Goal: Check status: Check status

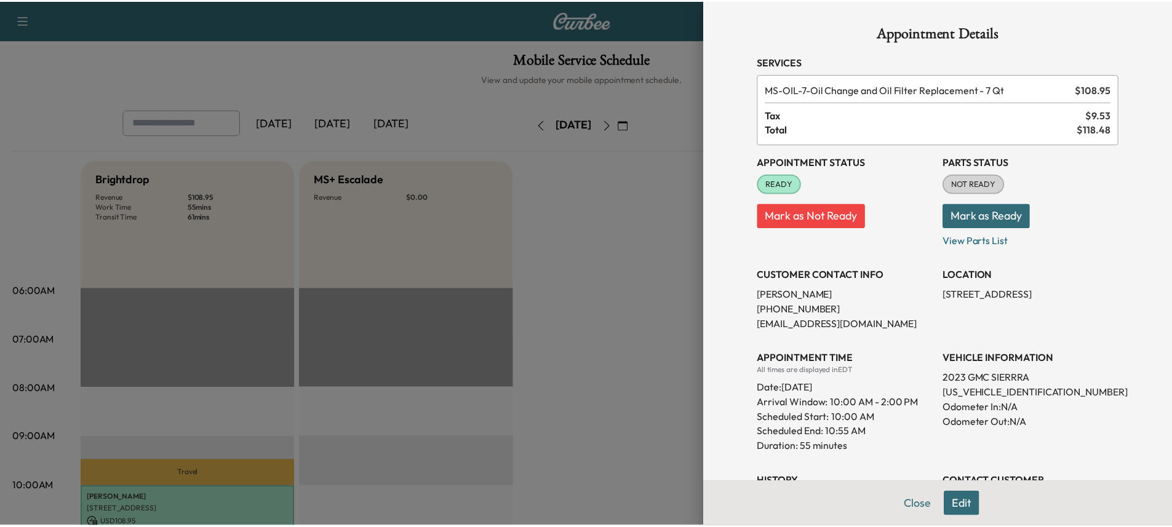
scroll to position [185, 0]
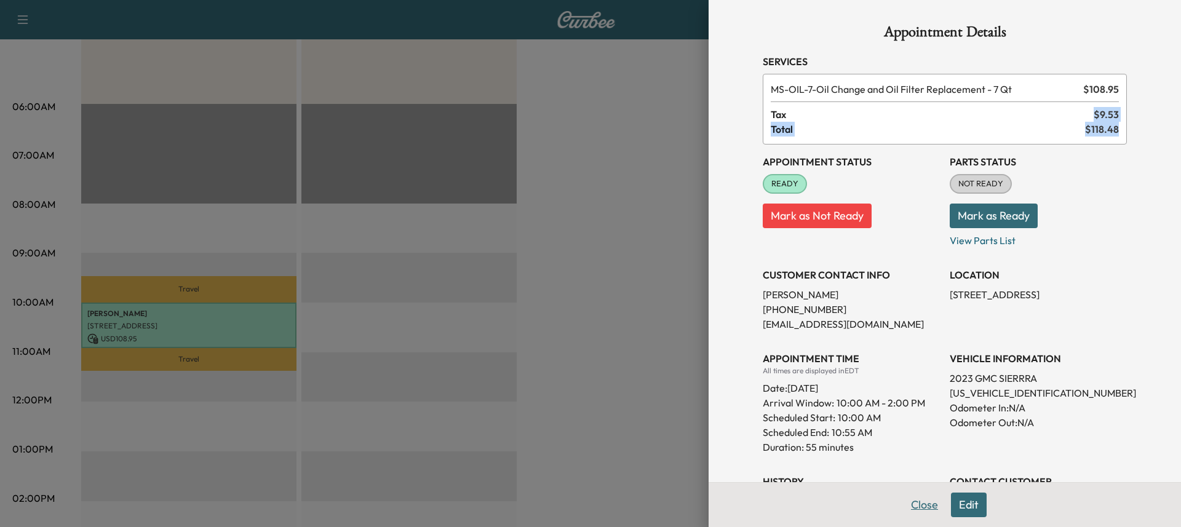
click at [907, 506] on button "Close" at bounding box center [924, 505] width 43 height 25
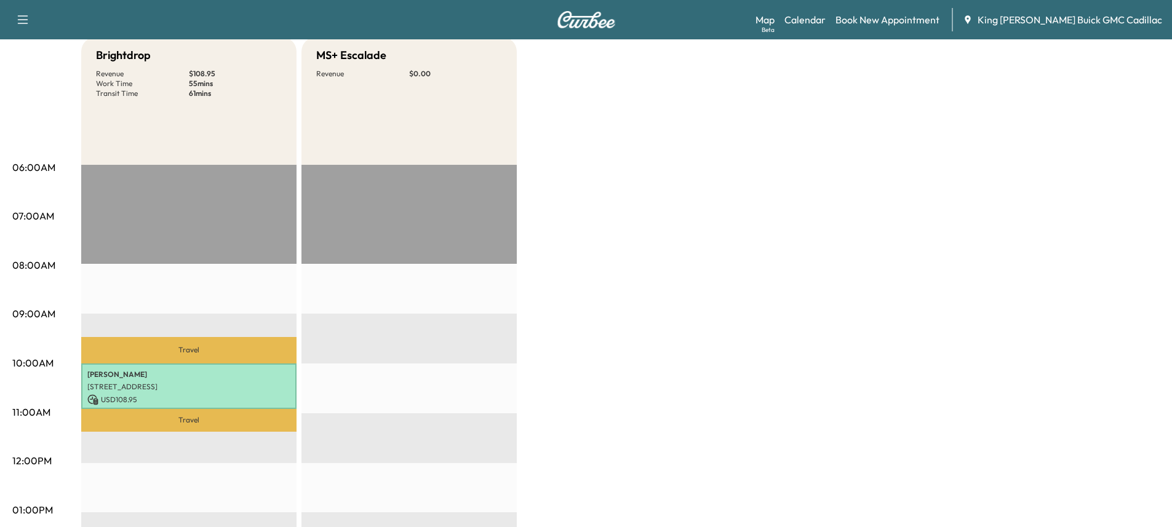
scroll to position [0, 0]
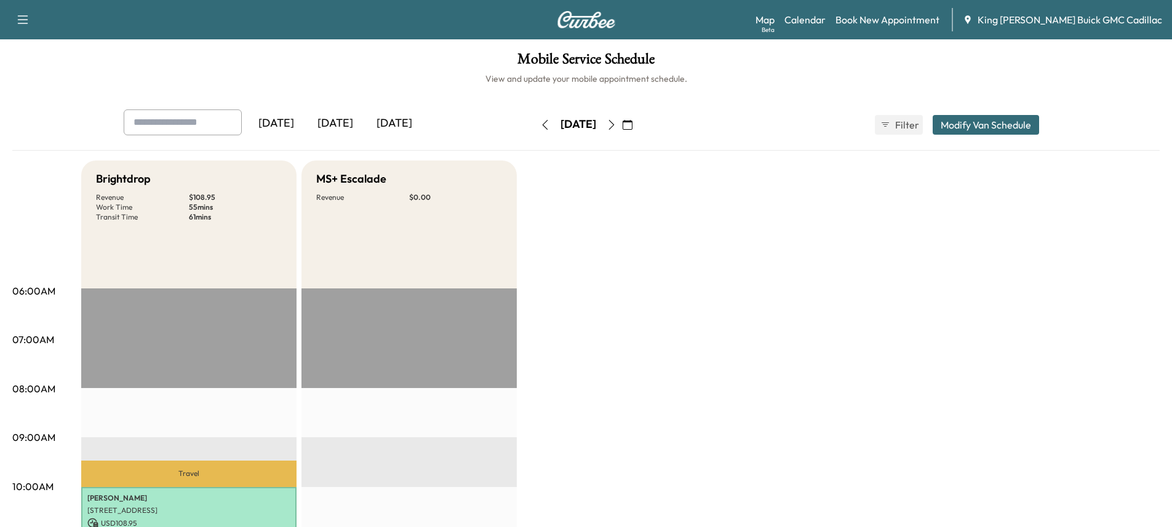
drag, startPoint x: 397, startPoint y: 129, endPoint x: 276, endPoint y: 122, distance: 121.9
click at [273, 125] on div "[DATE] [DATE] [DATE]" at bounding box center [335, 123] width 177 height 28
click at [276, 122] on div "[DATE]" at bounding box center [276, 123] width 59 height 28
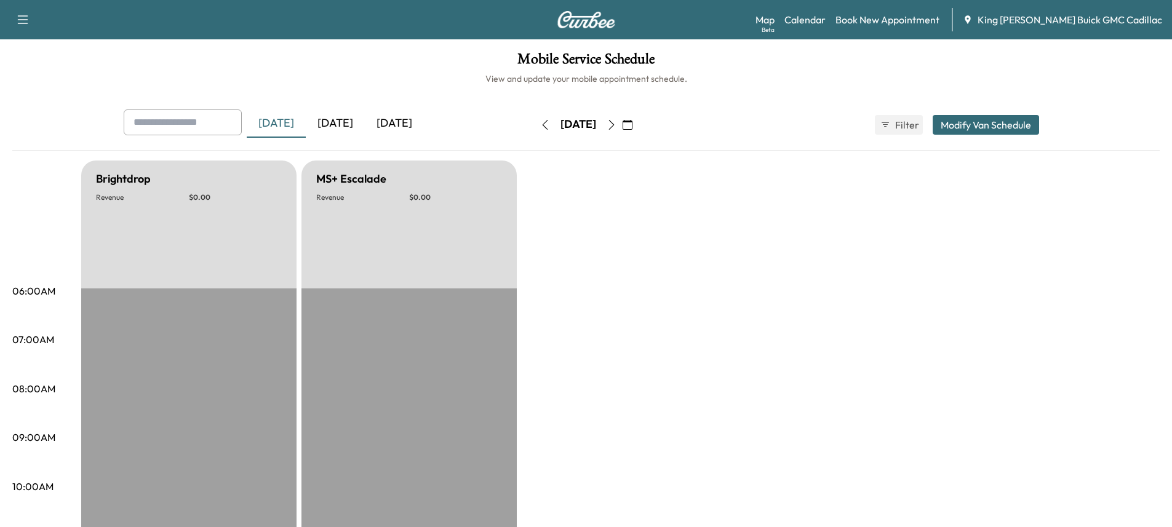
click at [276, 122] on div "[DATE]" at bounding box center [276, 123] width 59 height 28
click at [338, 113] on div "[DATE]" at bounding box center [335, 123] width 59 height 28
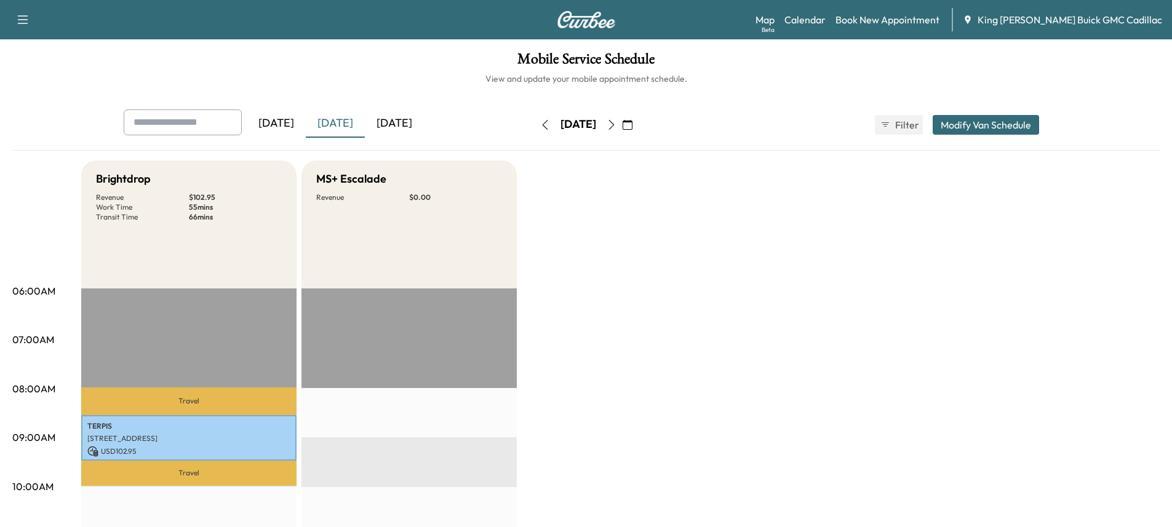
click at [403, 124] on div "[DATE]" at bounding box center [394, 123] width 59 height 28
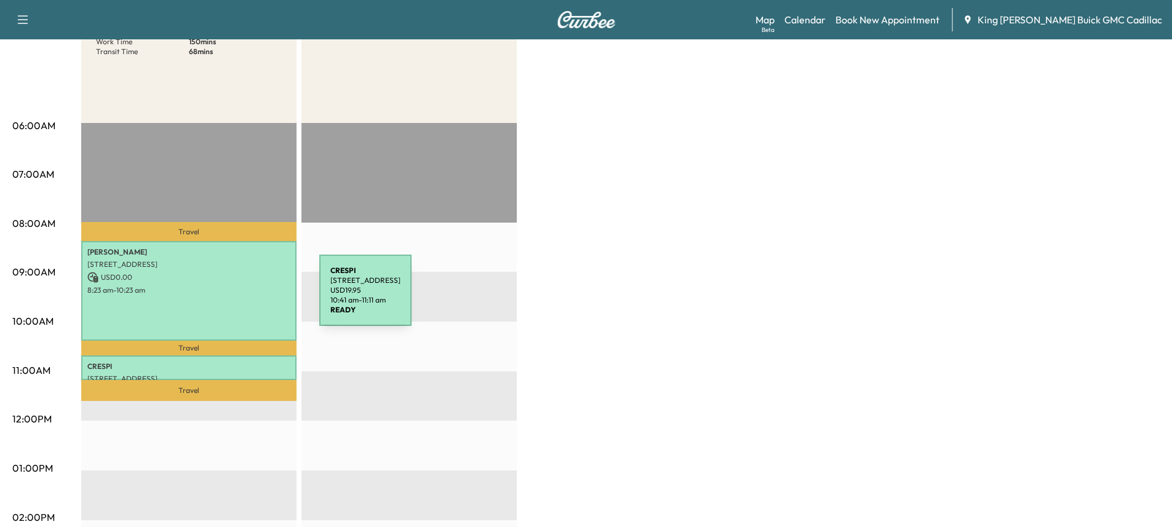
scroll to position [246, 0]
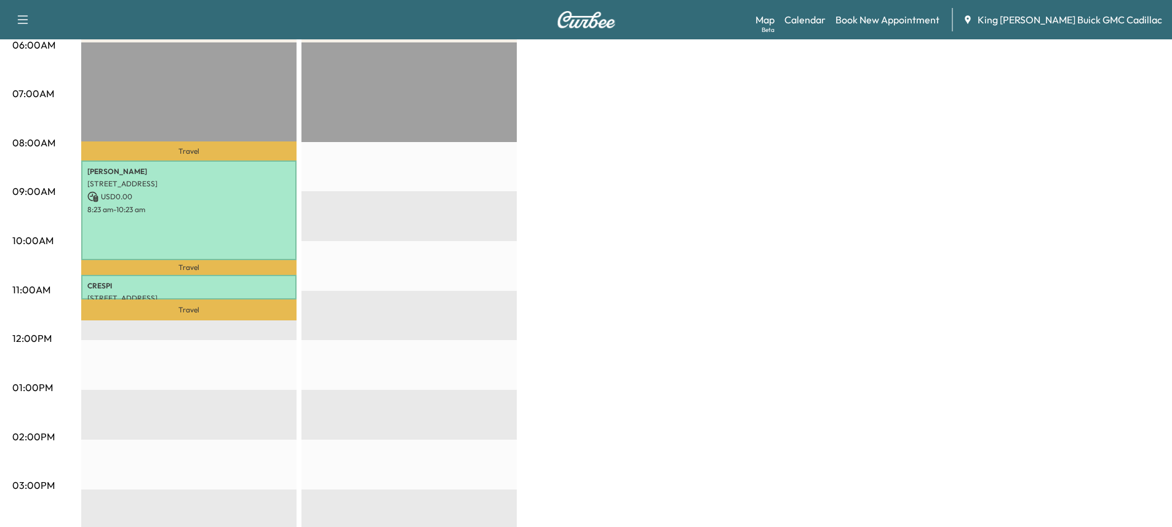
click at [373, 255] on div at bounding box center [408, 439] width 215 height 795
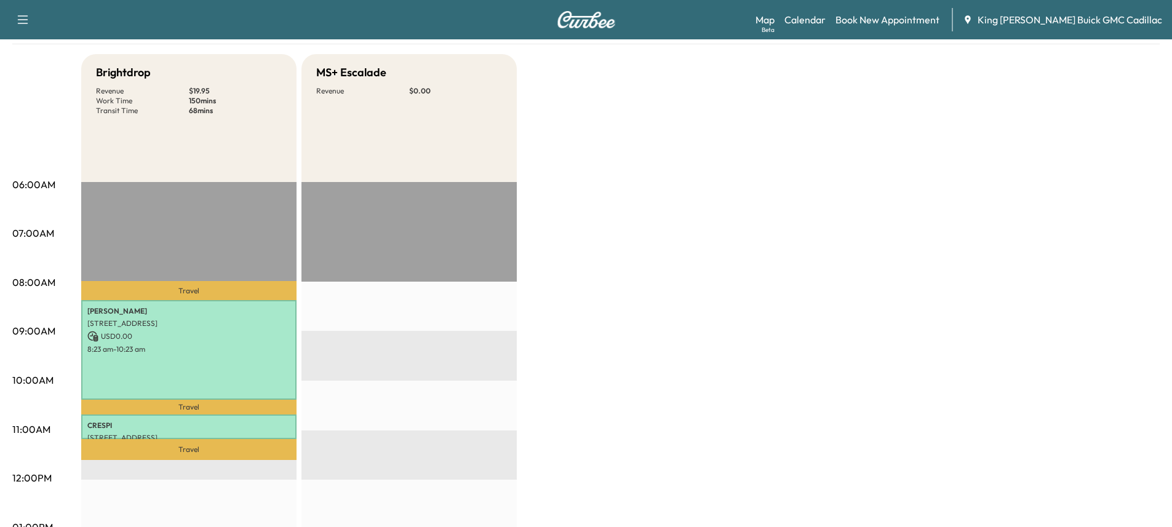
scroll to position [0, 0]
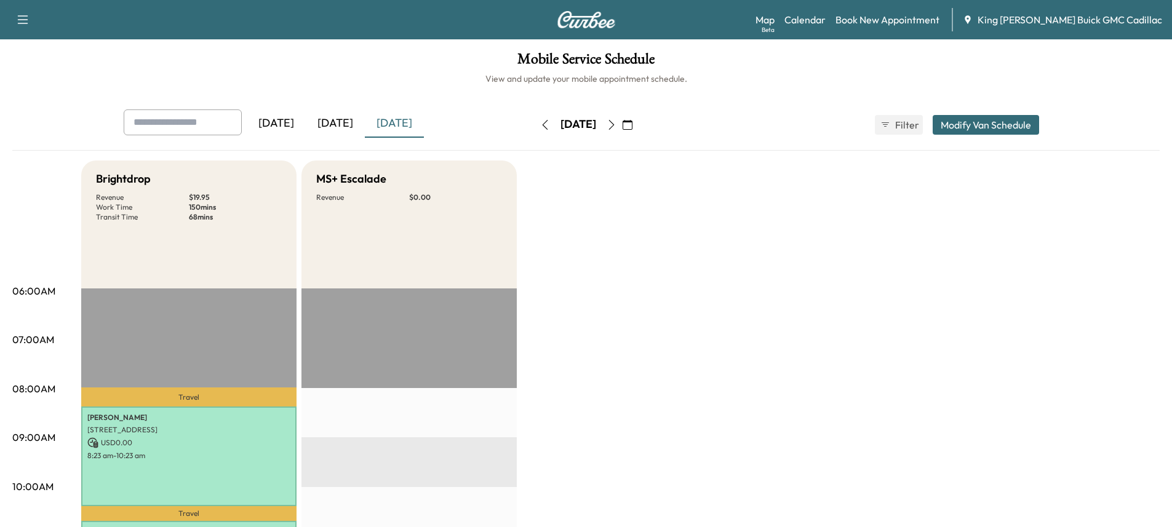
click at [616, 125] on icon "button" at bounding box center [611, 125] width 10 height 10
